Goal: Navigation & Orientation: Find specific page/section

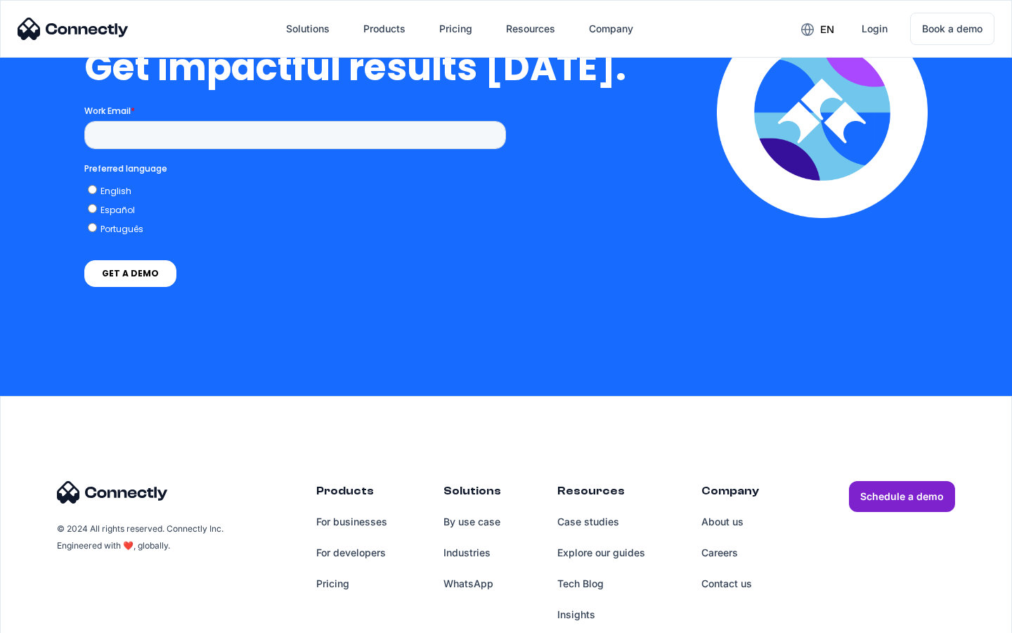
scroll to position [3102, 0]
